Goal: Task Accomplishment & Management: Manage account settings

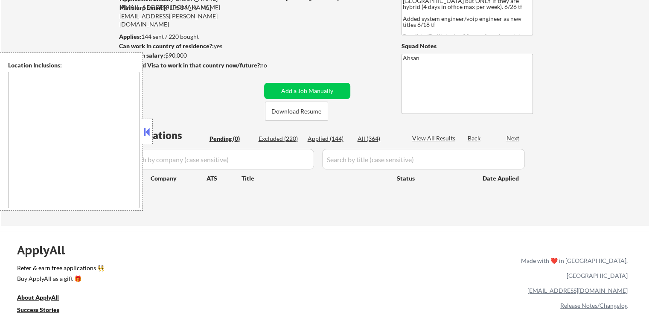
type textarea "[GEOGRAPHIC_DATA], [GEOGRAPHIC_DATA] [GEOGRAPHIC_DATA], [GEOGRAPHIC_DATA] [GEOG…"
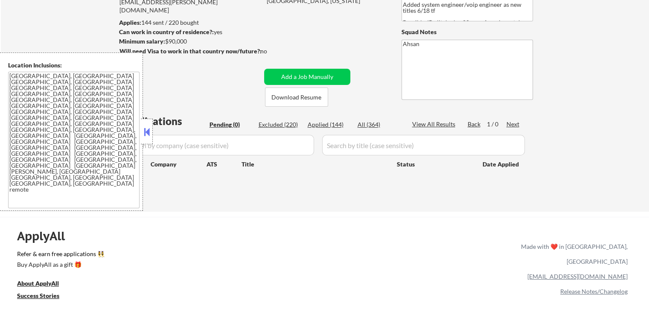
scroll to position [85, 0]
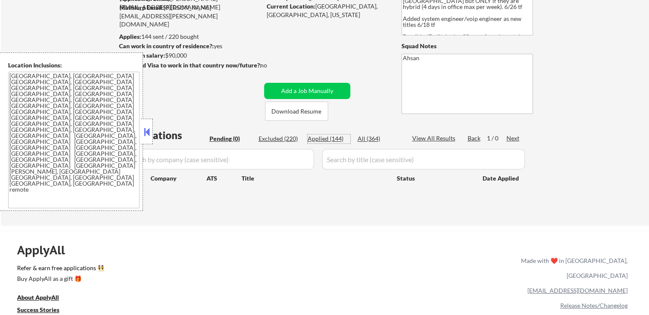
click at [331, 137] on div "Applied (144)" at bounding box center [329, 139] width 43 height 9
select select ""applied""
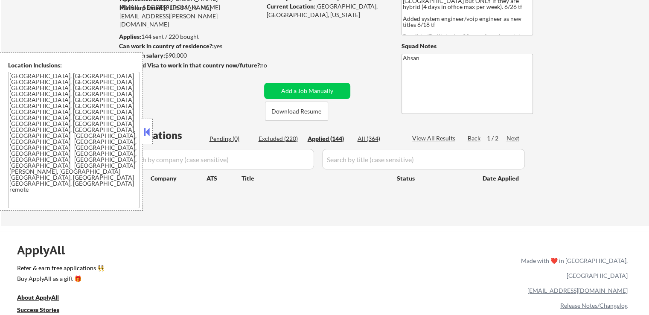
select select ""applied""
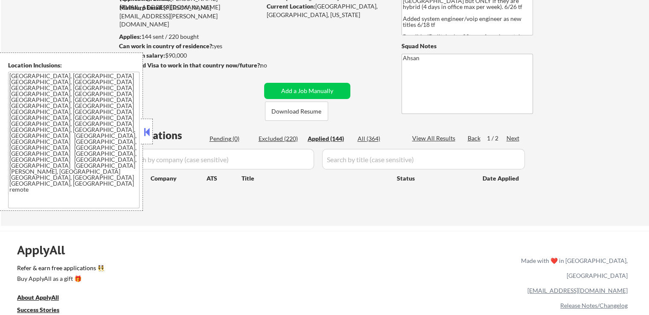
select select ""applied""
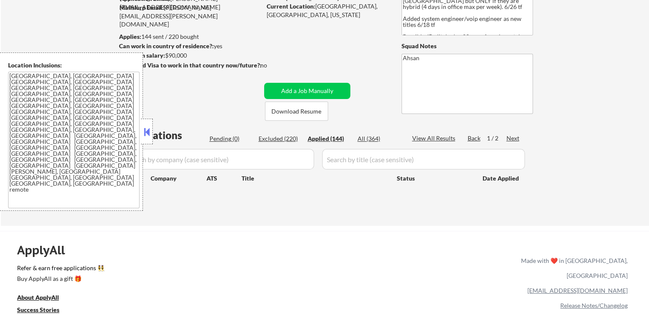
select select ""applied""
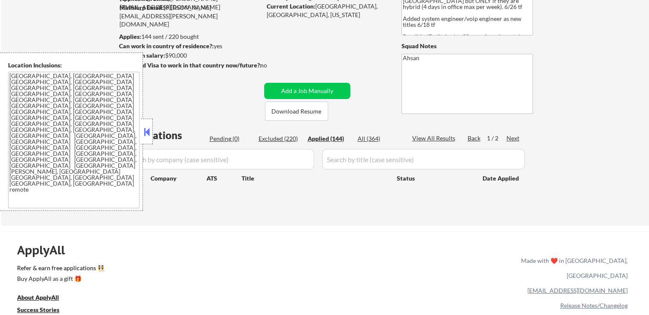
select select ""applied""
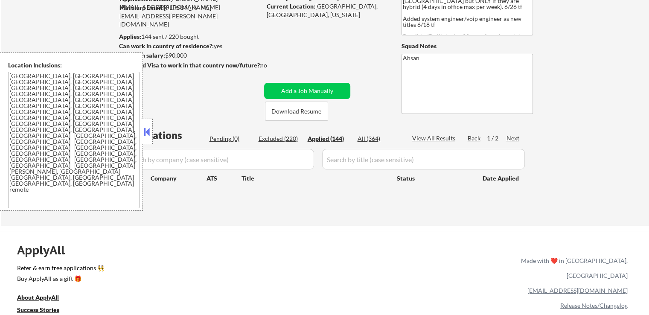
select select ""applied""
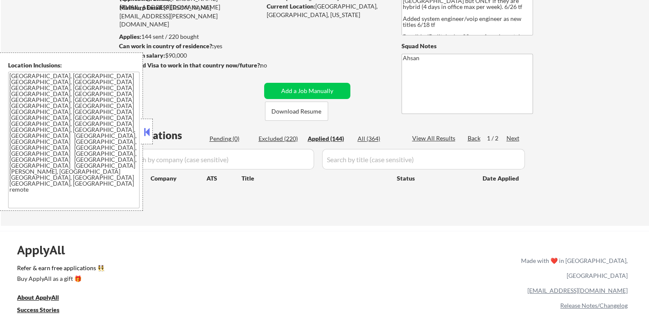
select select ""applied""
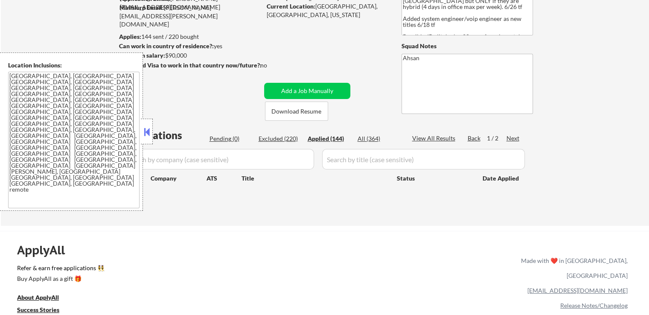
select select ""applied""
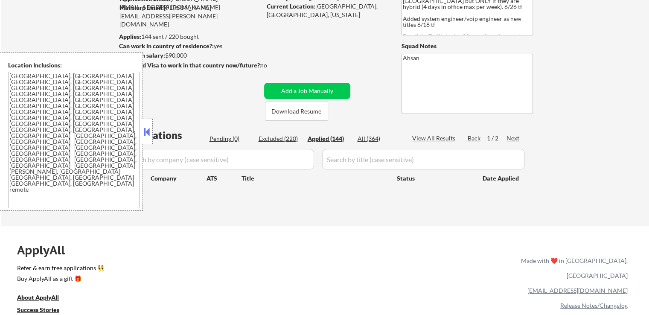
select select ""applied""
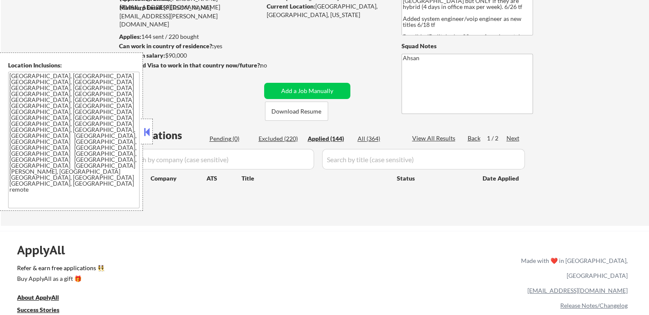
select select ""applied""
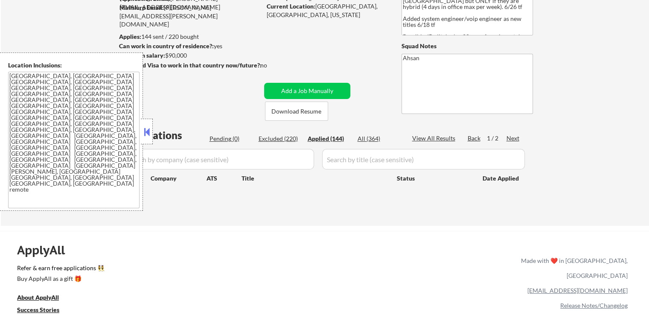
select select ""applied""
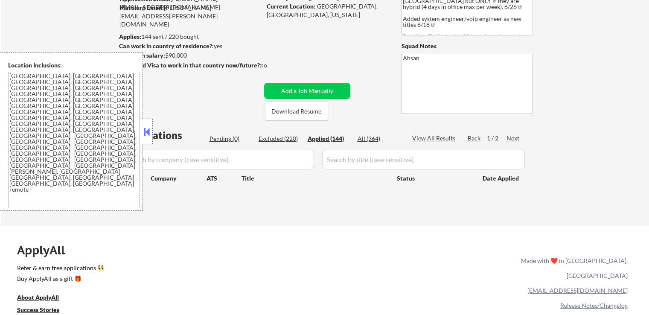
select select ""applied""
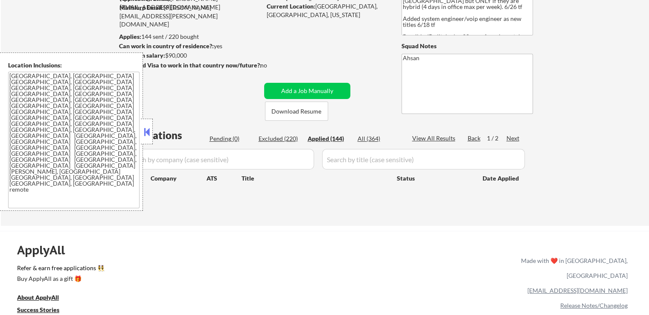
select select ""applied""
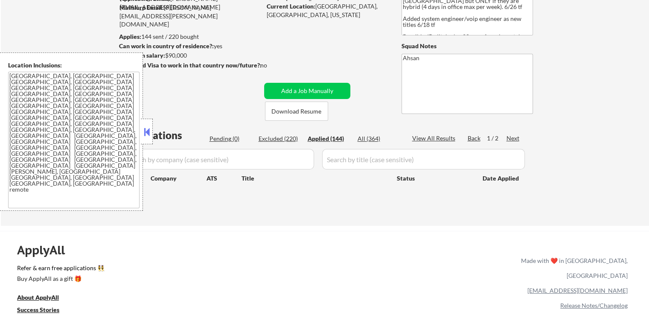
select select ""applied""
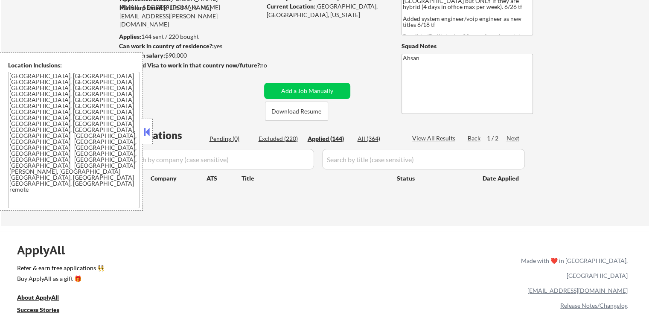
select select ""applied""
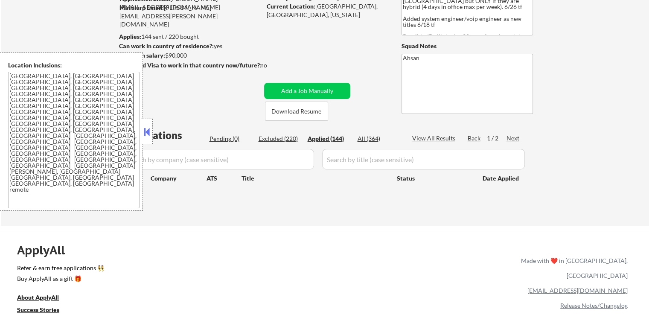
select select ""applied""
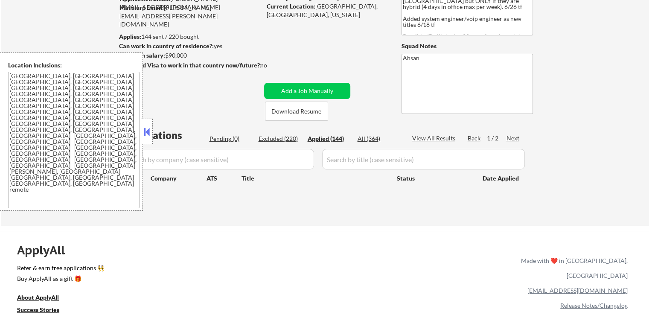
select select ""applied""
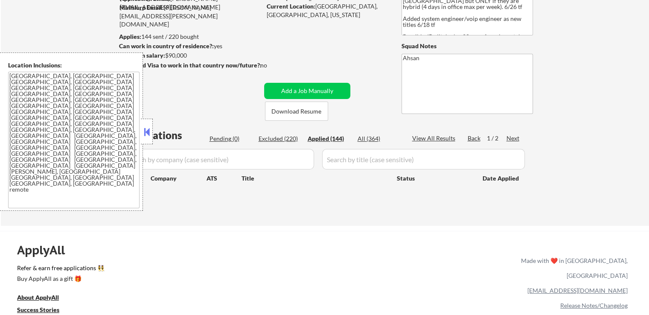
select select ""applied""
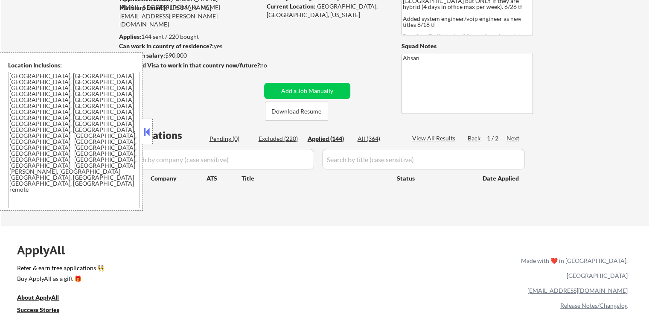
select select ""applied""
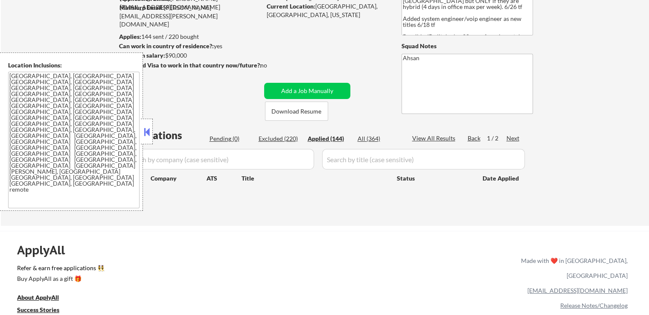
select select ""applied""
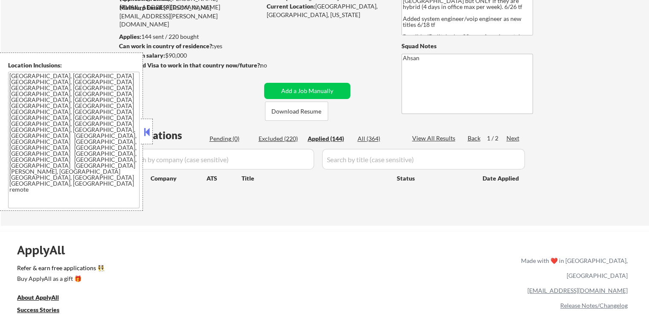
select select ""applied""
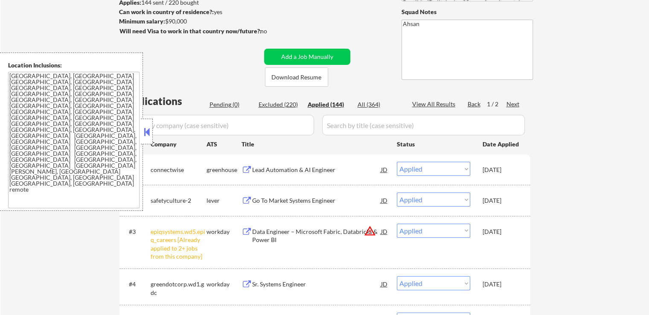
scroll to position [128, 0]
